Goal: Communication & Community: Ask a question

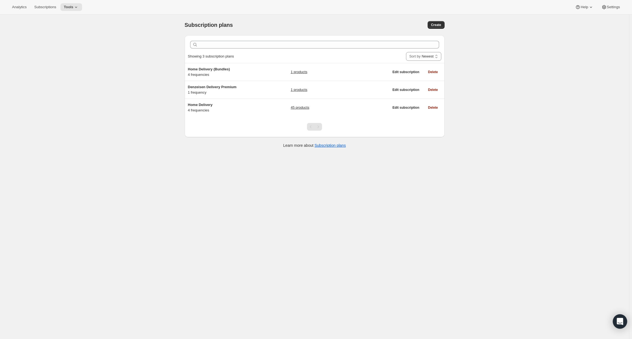
click at [618, 318] on div "Open Intercom Messenger" at bounding box center [620, 321] width 15 height 15
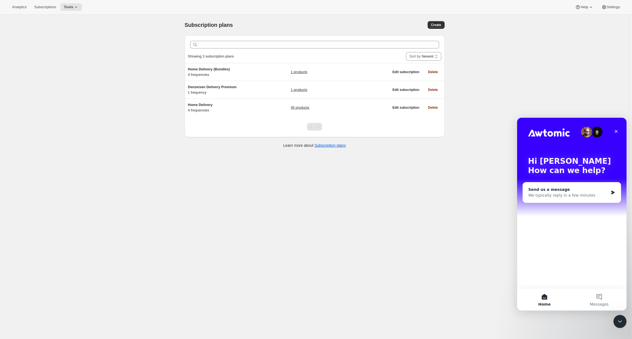
click at [565, 197] on div "We typically reply in a few minutes" at bounding box center [569, 195] width 80 height 6
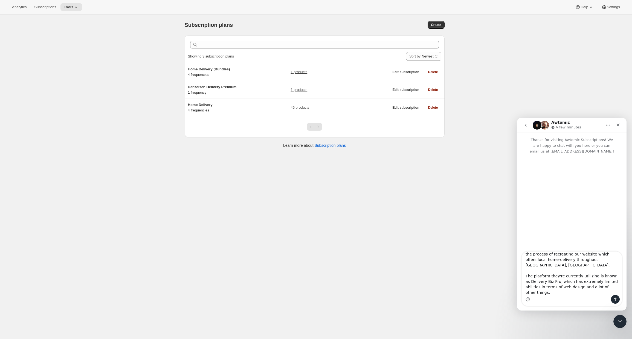
scroll to position [20, 0]
drag, startPoint x: 543, startPoint y: 286, endPoint x: 534, endPoint y: 288, distance: 9.7
click at [534, 288] on textarea "Hello, I'm the marketing director for a large company called [PERSON_NAME] Dair…" at bounding box center [572, 273] width 100 height 43
click at [549, 295] on textarea "Hello, I'm the marketing director for a large company called [PERSON_NAME] Dair…" at bounding box center [572, 273] width 100 height 43
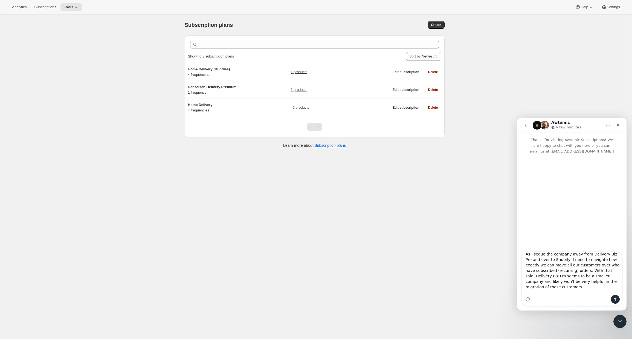
drag, startPoint x: 551, startPoint y: 292, endPoint x: 533, endPoint y: 286, distance: 19.6
click at [533, 286] on textarea "Hello, I'm the marketing director for a large company called [PERSON_NAME] Dair…" at bounding box center [572, 273] width 100 height 43
drag, startPoint x: 535, startPoint y: 263, endPoint x: 527, endPoint y: 265, distance: 8.5
click at [527, 265] on textarea "Message…" at bounding box center [572, 273] width 100 height 43
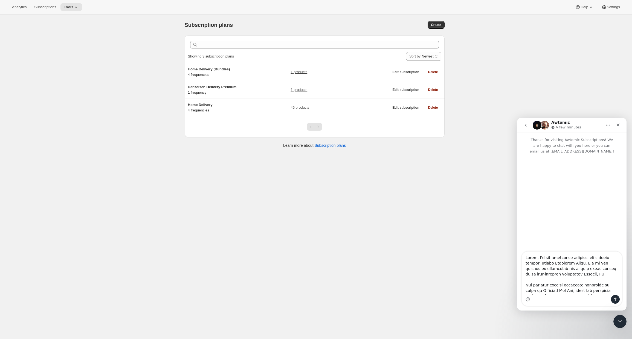
click at [563, 267] on textarea "Message…" at bounding box center [572, 273] width 100 height 43
click at [555, 263] on textarea "Message…" at bounding box center [572, 273] width 100 height 43
drag, startPoint x: 602, startPoint y: 262, endPoint x: 615, endPoint y: 263, distance: 12.9
click at [615, 263] on textarea "Message…" at bounding box center [572, 273] width 100 height 43
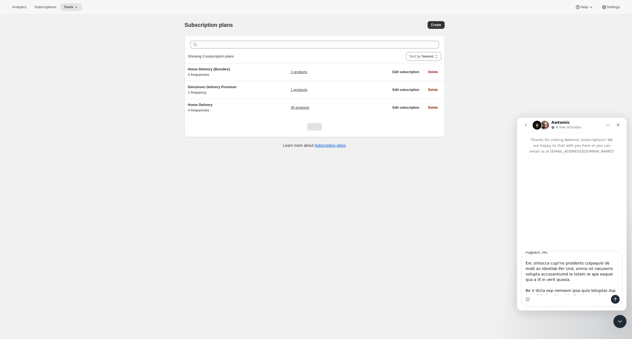
click at [579, 275] on textarea "Message…" at bounding box center [572, 273] width 100 height 43
click at [593, 253] on textarea "Message…" at bounding box center [572, 273] width 100 height 43
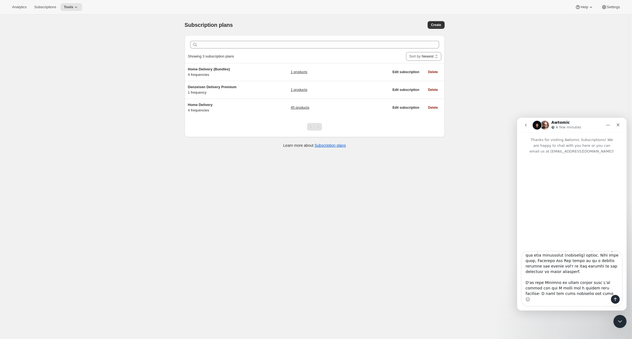
scroll to position [82, 0]
click at [589, 269] on textarea "Message…" at bounding box center [572, 273] width 100 height 43
drag, startPoint x: 594, startPoint y: 279, endPoint x: 580, endPoint y: 281, distance: 14.7
click at [580, 281] on textarea "Message…" at bounding box center [572, 273] width 100 height 43
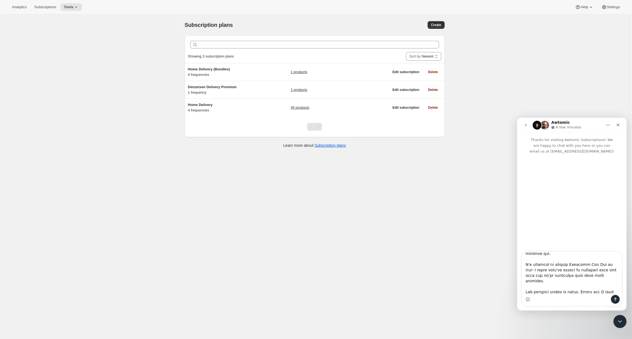
scroll to position [141, 0]
drag, startPoint x: 594, startPoint y: 264, endPoint x: 536, endPoint y: 266, distance: 57.8
click at [536, 266] on textarea "Message…" at bounding box center [572, 273] width 100 height 43
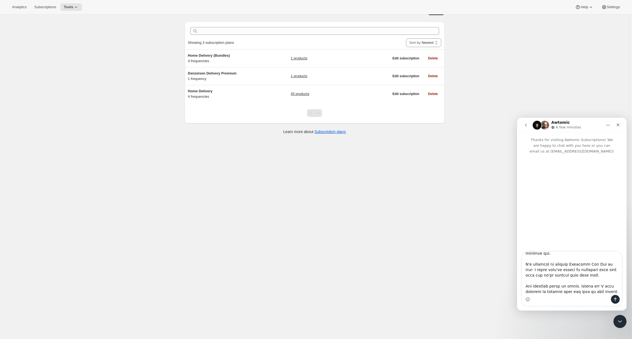
scroll to position [15, 0]
drag, startPoint x: 594, startPoint y: 275, endPoint x: 586, endPoint y: 275, distance: 7.4
click at [586, 275] on textarea "Message…" at bounding box center [572, 273] width 100 height 43
click at [588, 275] on textarea "Message…" at bounding box center [572, 273] width 100 height 43
drag, startPoint x: 593, startPoint y: 274, endPoint x: 576, endPoint y: 275, distance: 17.3
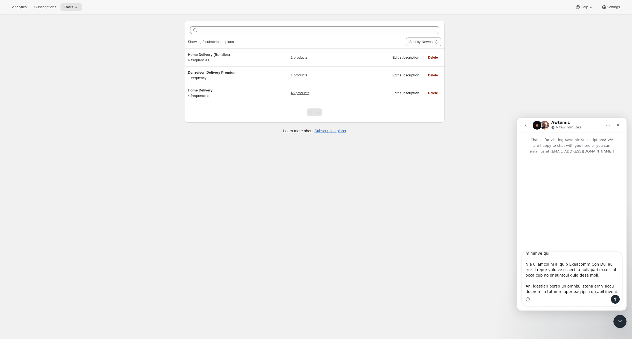
click at [576, 275] on textarea "Message…" at bounding box center [572, 273] width 100 height 43
click at [591, 278] on textarea "Message…" at bounding box center [572, 273] width 100 height 43
click at [545, 292] on textarea "Message…" at bounding box center [572, 273] width 100 height 43
type textarea "Hello, I'm the marketing director for a large company called [PERSON_NAME] Dair…"
click at [615, 299] on icon "Send a message…" at bounding box center [616, 299] width 4 height 4
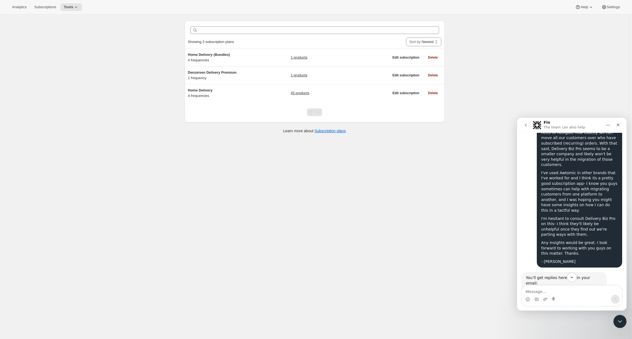
scroll to position [111, 0]
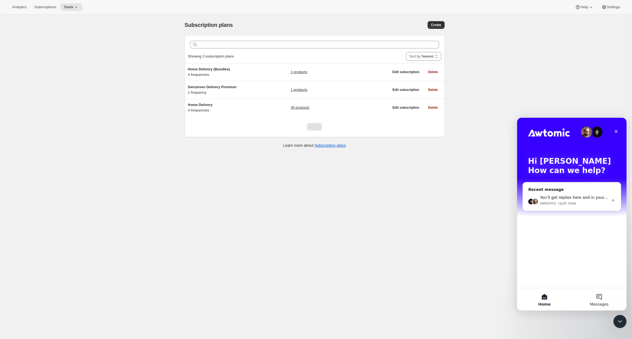
click at [597, 297] on button "Messages" at bounding box center [599, 300] width 55 height 22
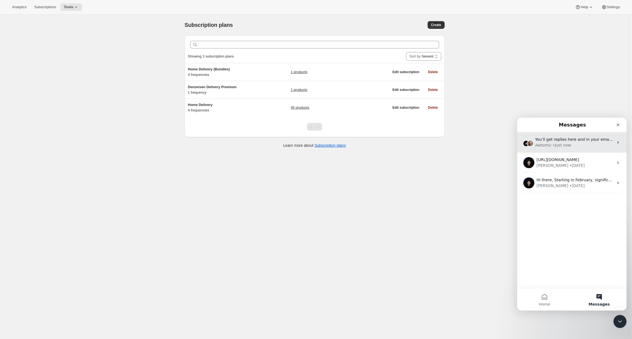
click at [577, 143] on div "Awtomic • Just now" at bounding box center [574, 145] width 79 height 6
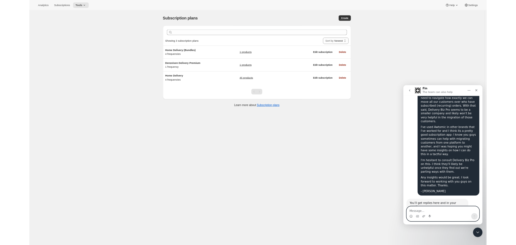
scroll to position [111, 0]
